Goal: Check status: Check status

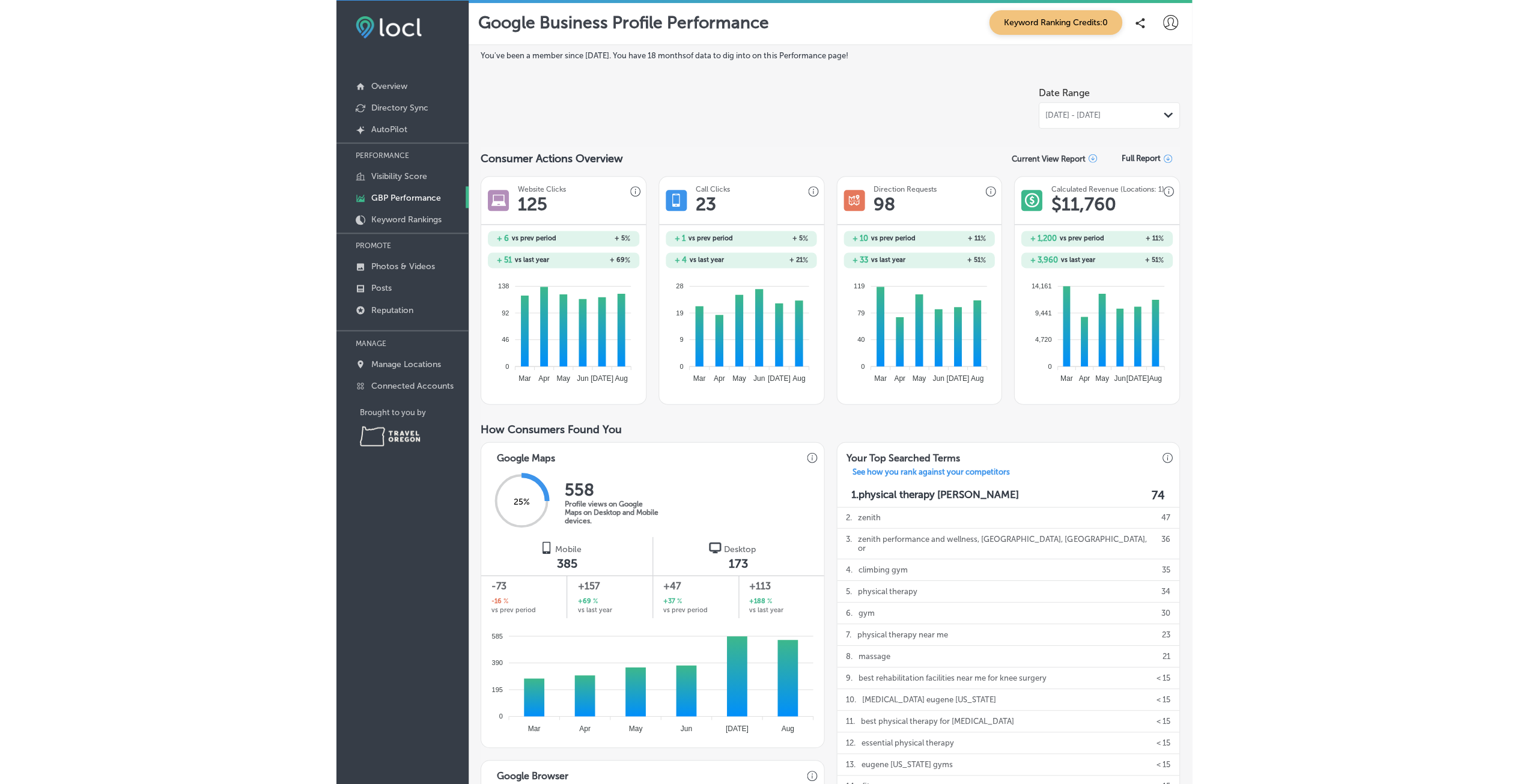
scroll to position [2, 0]
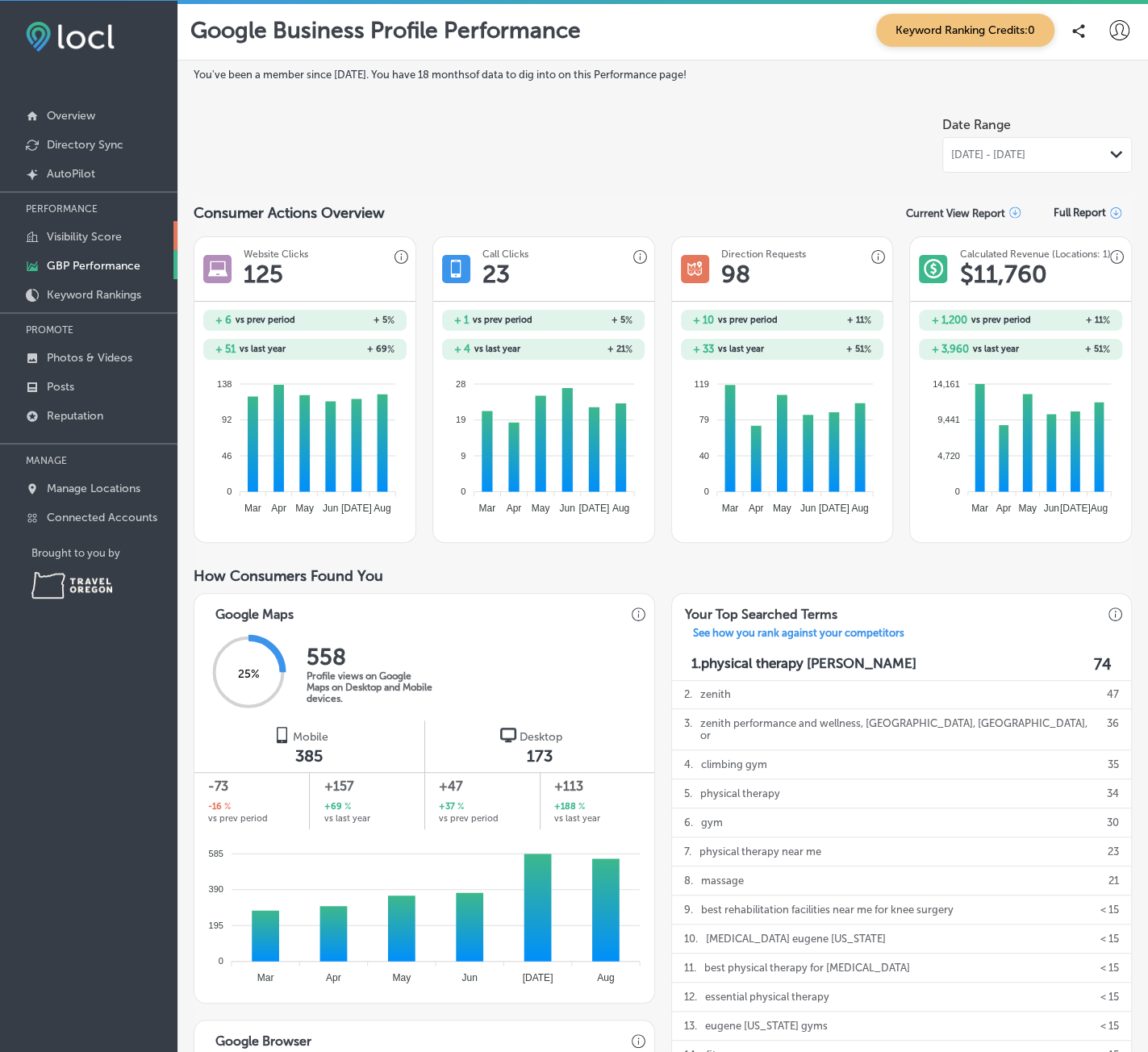
click at [82, 243] on link "Visibility Score" at bounding box center [89, 236] width 177 height 29
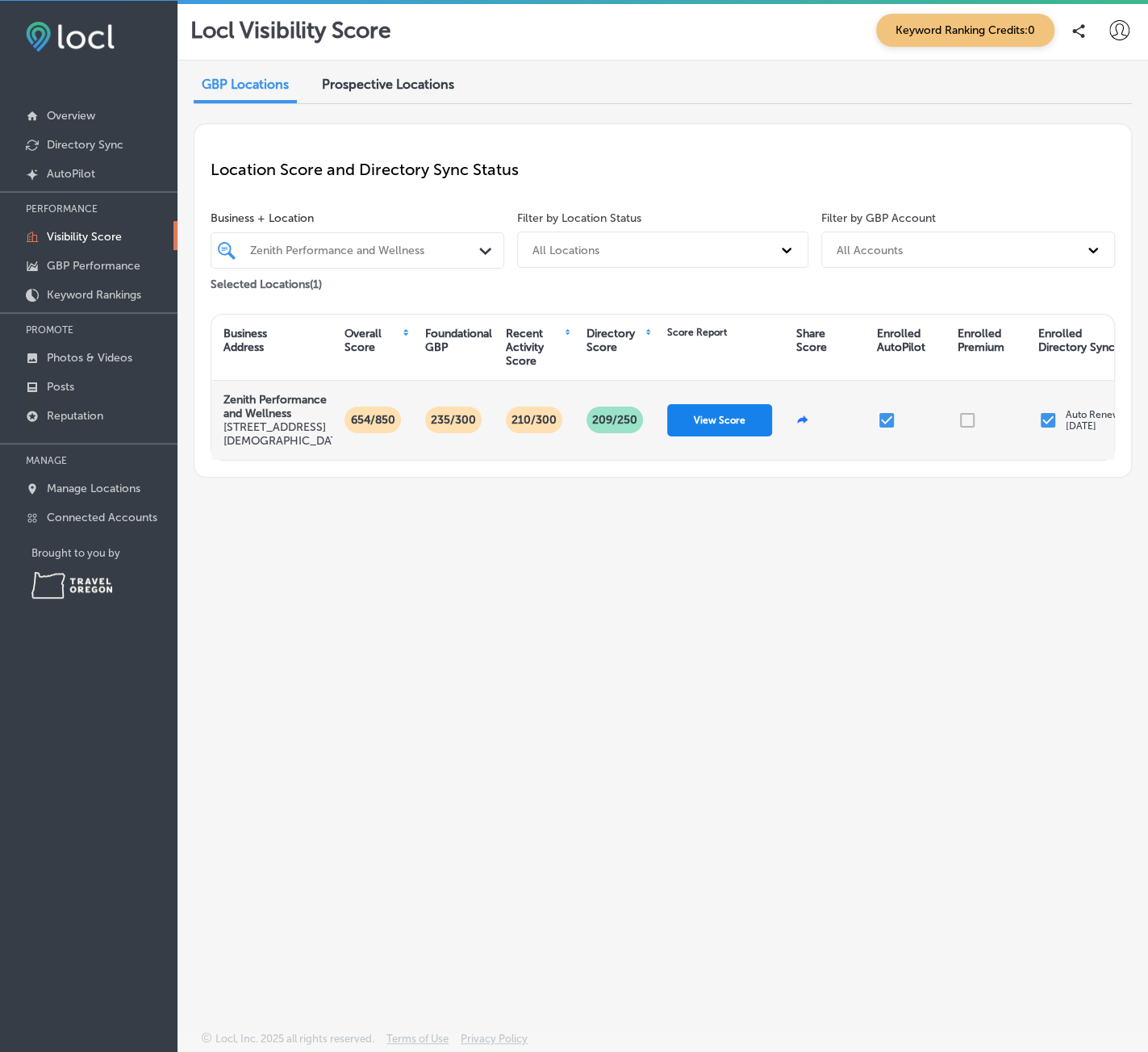
click at [700, 424] on button "View Score" at bounding box center [720, 419] width 105 height 32
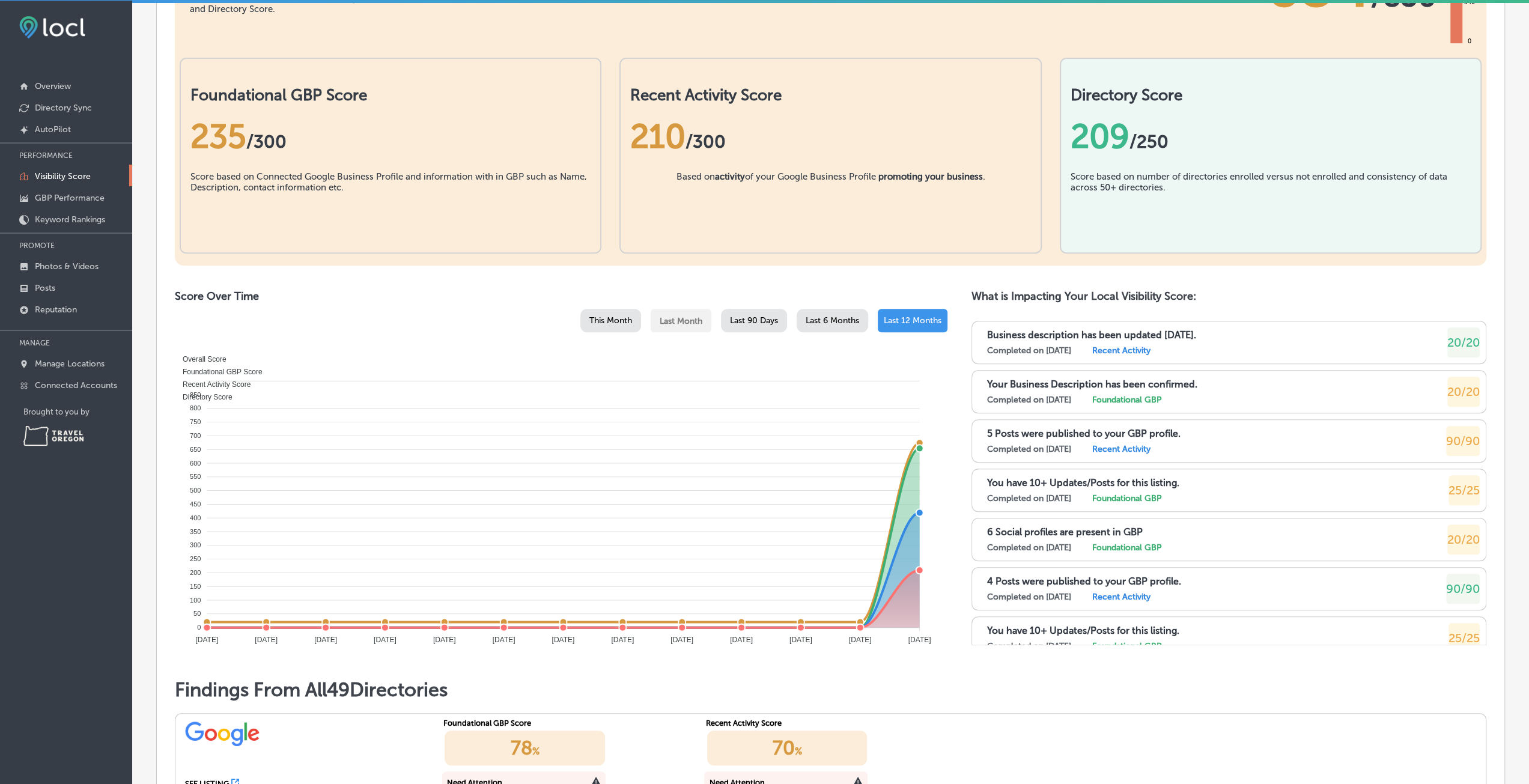
scroll to position [164, 0]
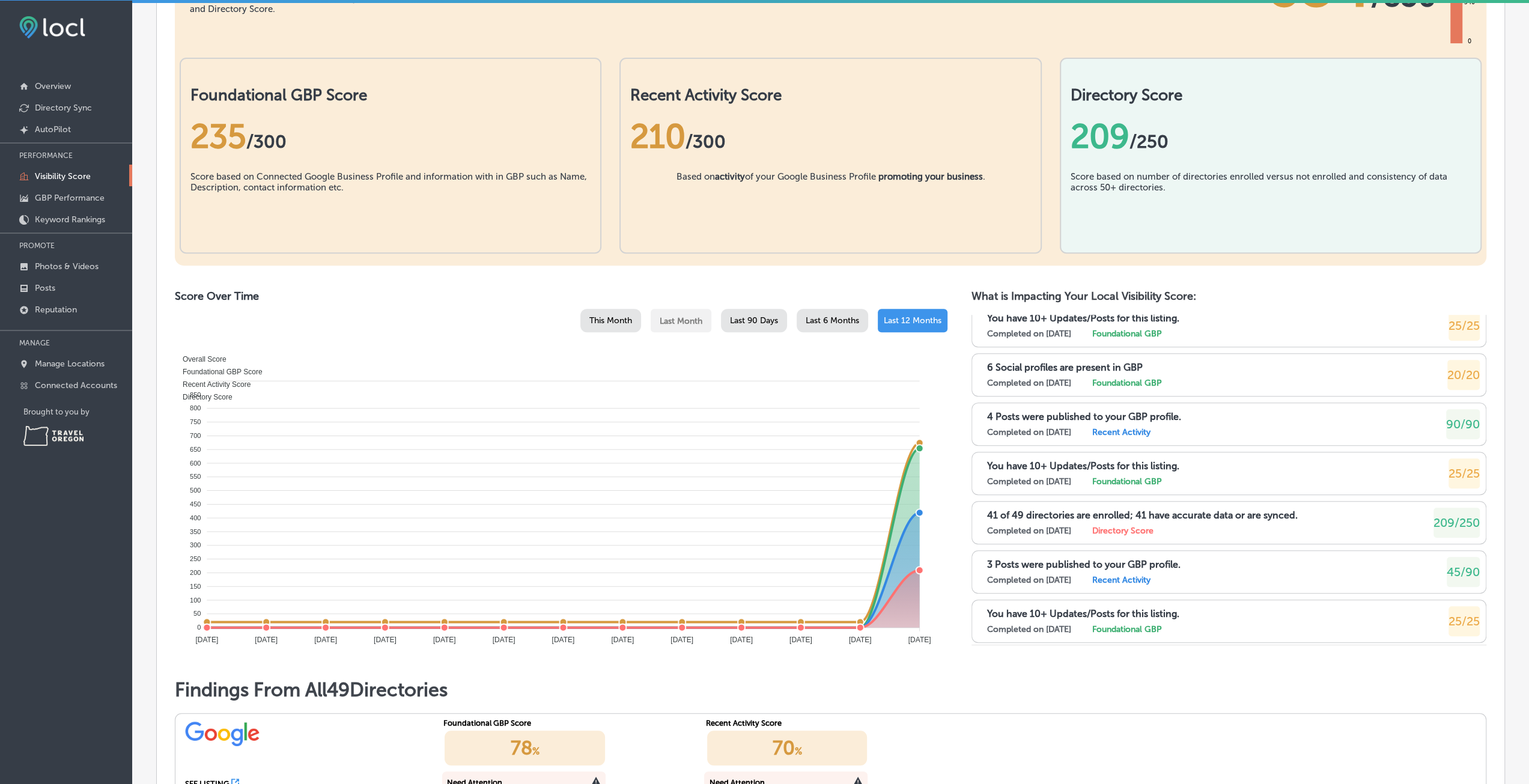
click at [609, 322] on div "This Month" at bounding box center [611, 320] width 61 height 23
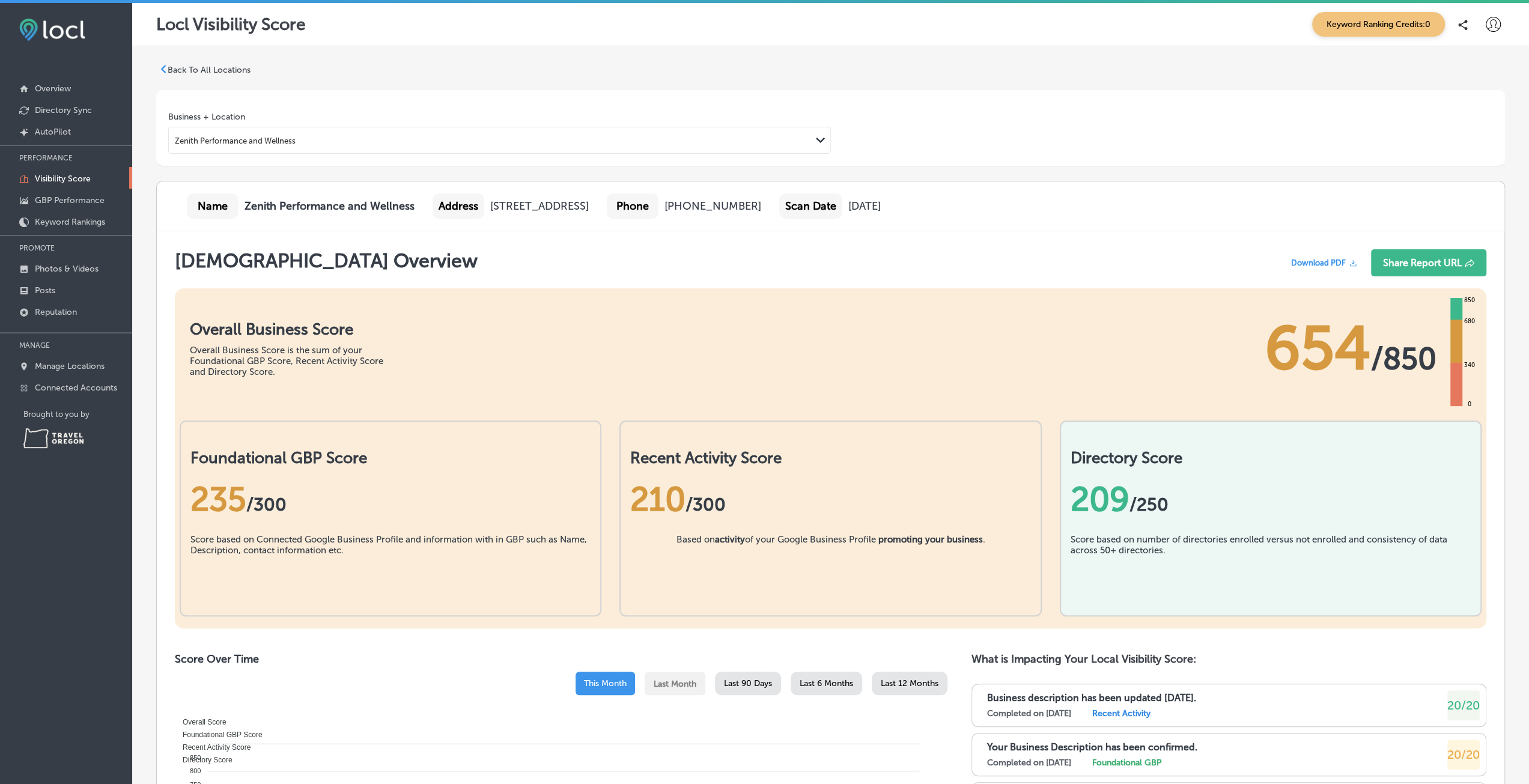
scroll to position [0, 0]
click at [73, 204] on p "GBP Performance" at bounding box center [70, 200] width 70 height 10
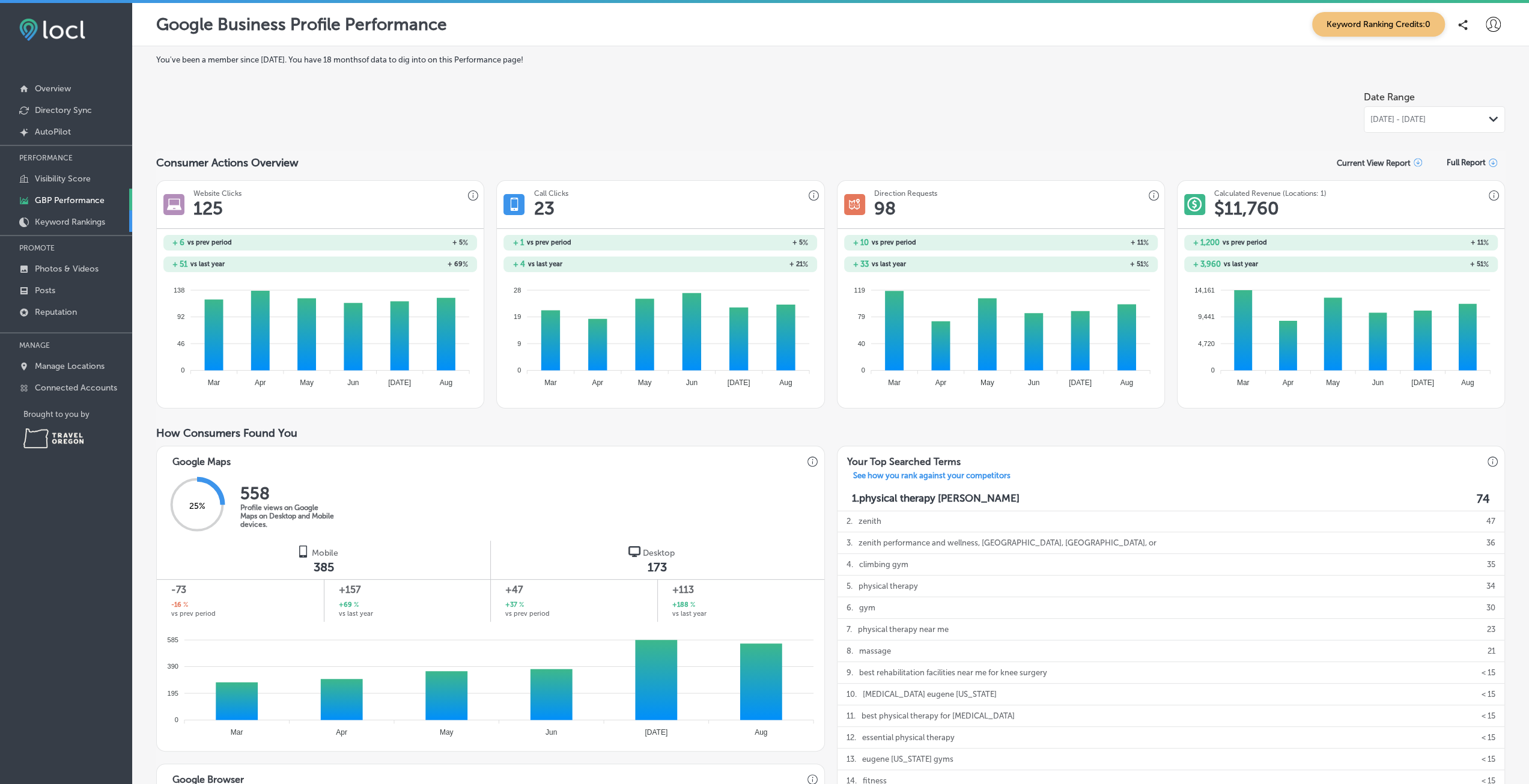
click at [65, 224] on p "Keyword Rankings" at bounding box center [70, 222] width 70 height 10
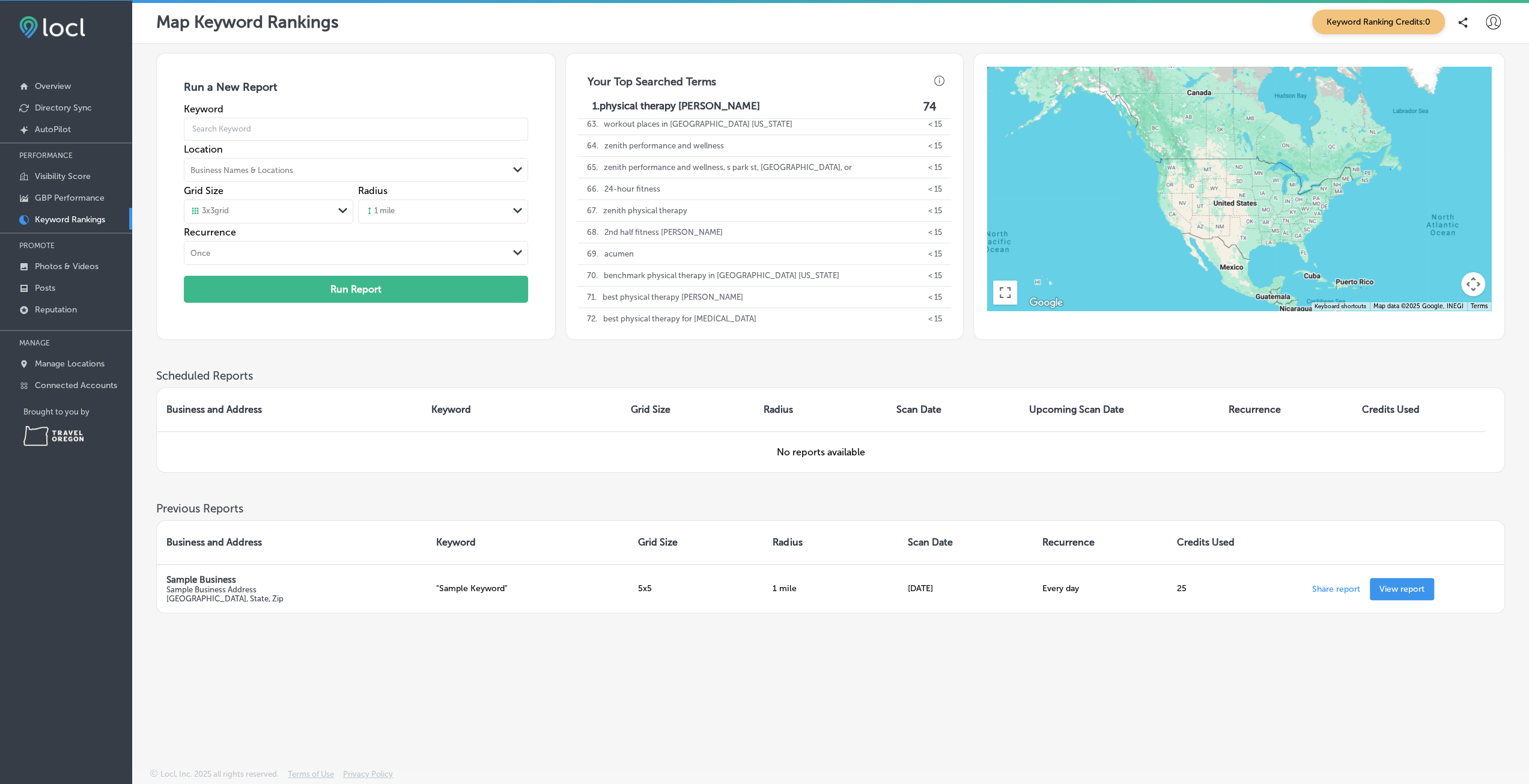
scroll to position [1348, 0]
